Goal: Transaction & Acquisition: Download file/media

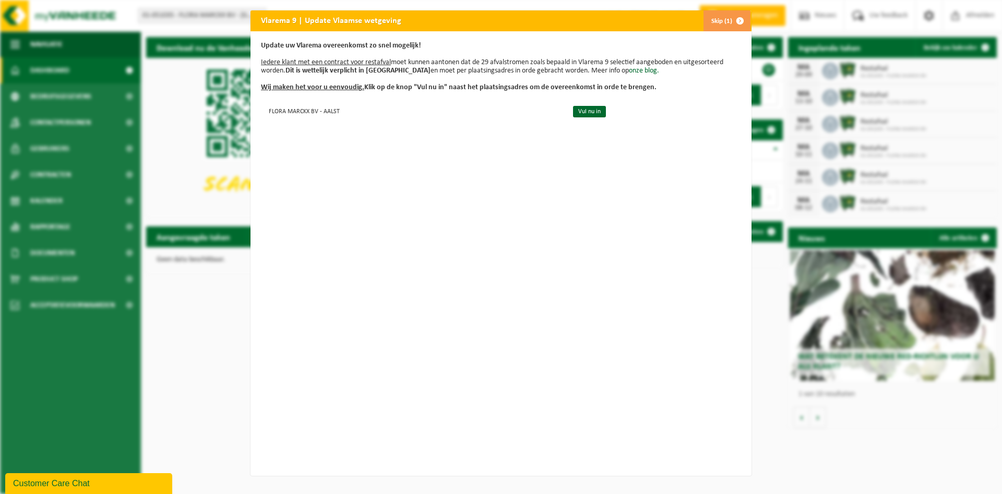
click at [731, 25] on span "button" at bounding box center [740, 20] width 21 height 21
click at [725, 26] on button "Skip (2)" at bounding box center [727, 20] width 48 height 21
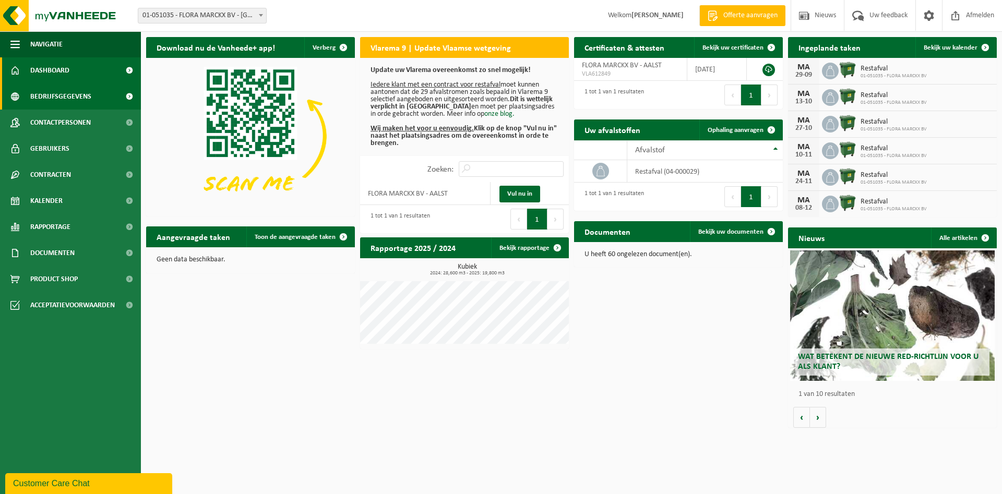
click at [27, 93] on link "Bedrijfsgegevens" at bounding box center [70, 97] width 141 height 26
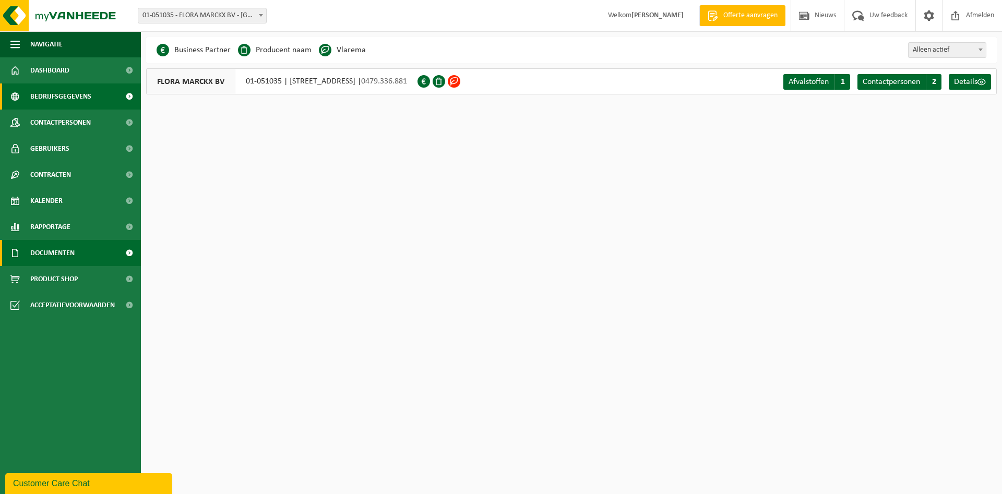
click at [81, 246] on link "Documenten" at bounding box center [70, 253] width 141 height 26
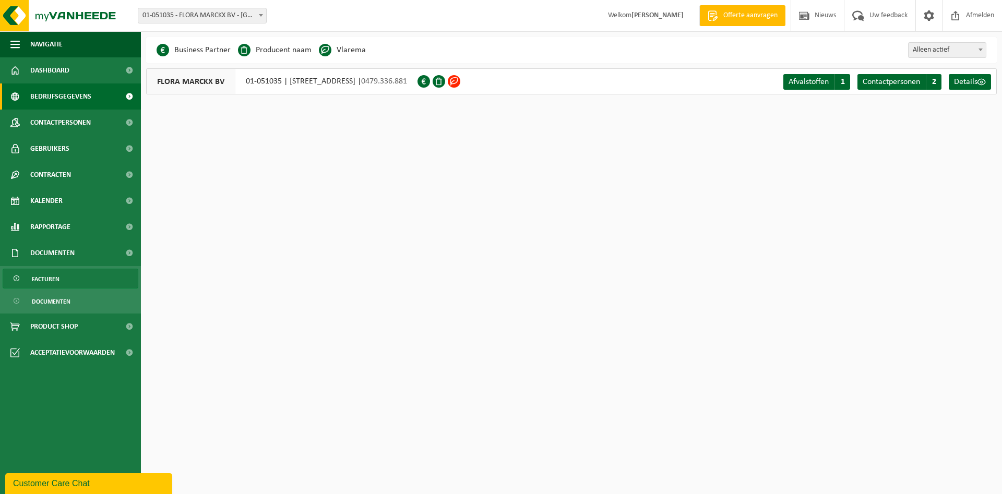
click at [74, 279] on link "Facturen" at bounding box center [71, 279] width 136 height 20
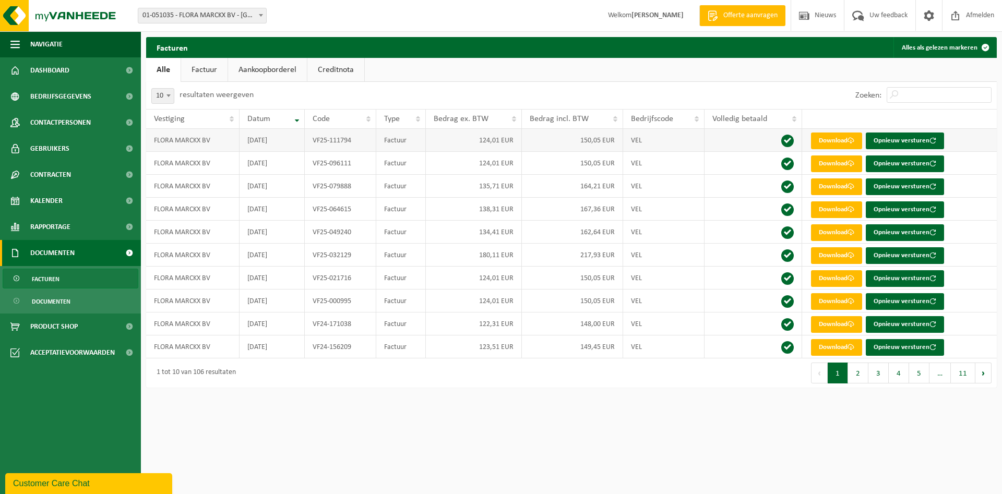
click at [284, 142] on td "[DATE]" at bounding box center [272, 140] width 65 height 23
click at [836, 144] on link "Download" at bounding box center [836, 141] width 51 height 17
